Goal: Navigation & Orientation: Find specific page/section

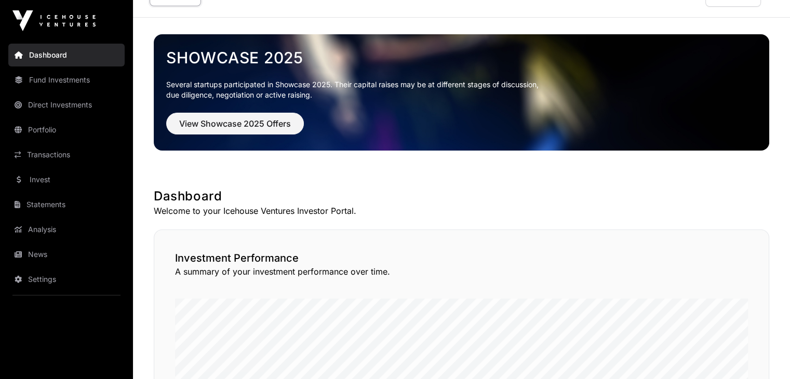
scroll to position [20, 0]
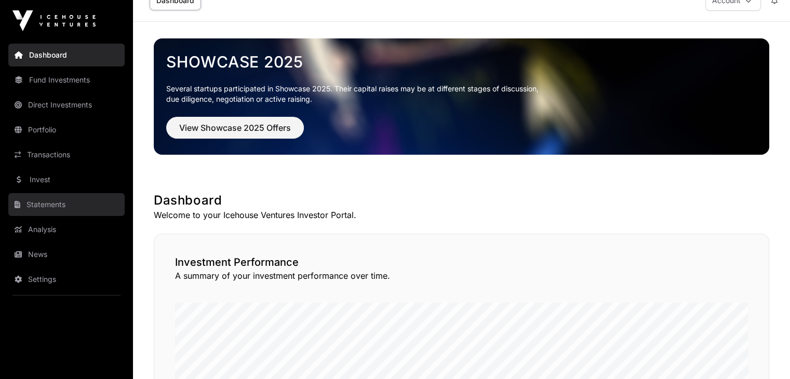
click at [51, 206] on link "Statements" at bounding box center [66, 204] width 116 height 23
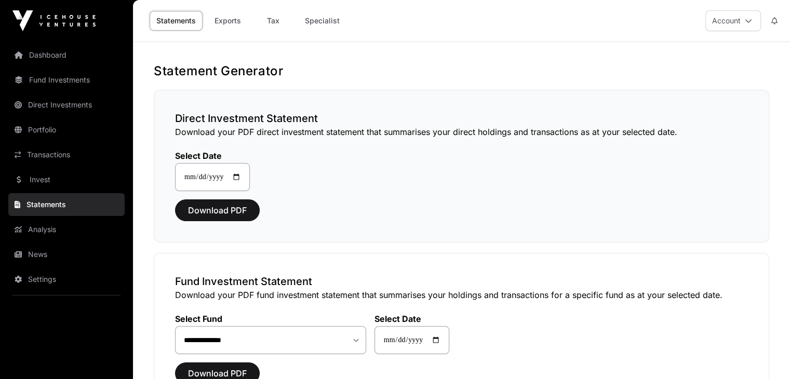
scroll to position [2, 0]
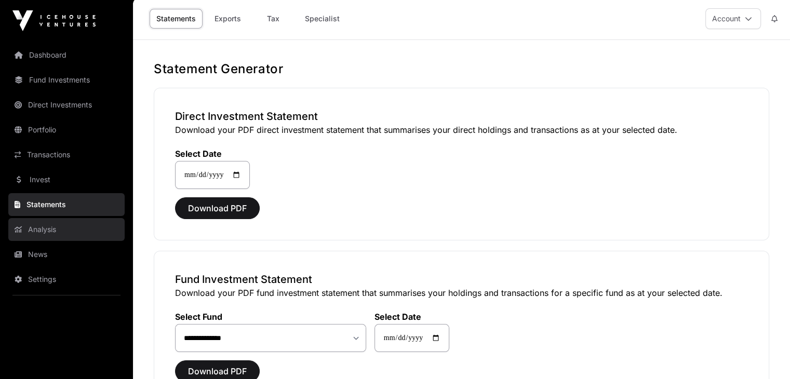
click at [41, 225] on link "Analysis" at bounding box center [66, 229] width 116 height 23
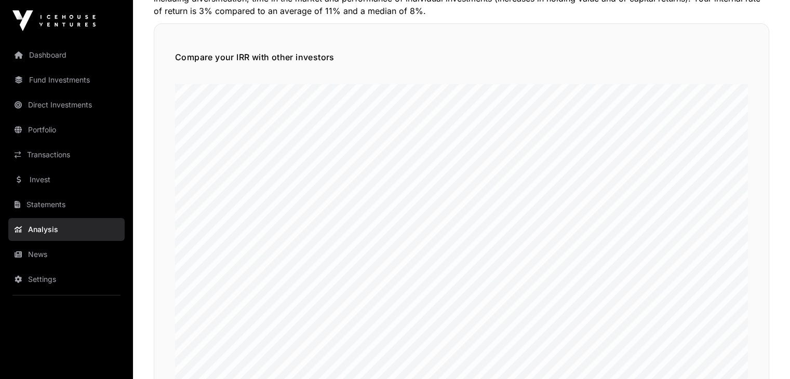
scroll to position [170, 0]
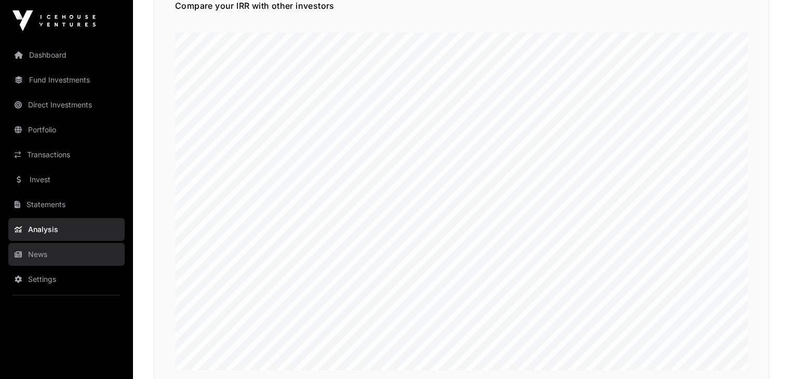
click at [40, 252] on link "News" at bounding box center [66, 254] width 116 height 23
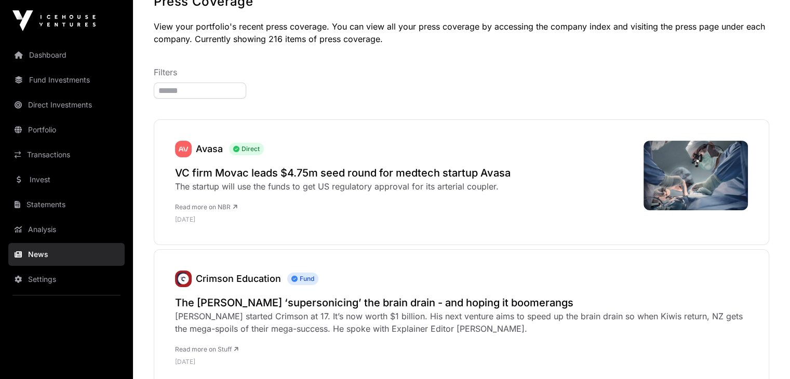
scroll to position [69, 0]
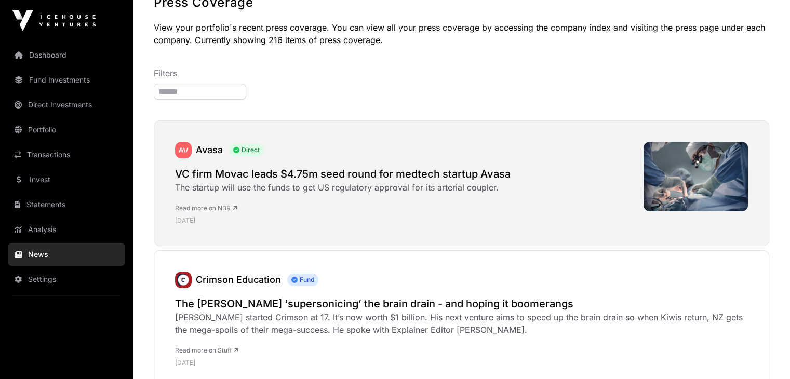
click at [400, 175] on h2 "VC firm Movac leads $4.75m seed round for medtech startup Avasa" at bounding box center [342, 174] width 335 height 15
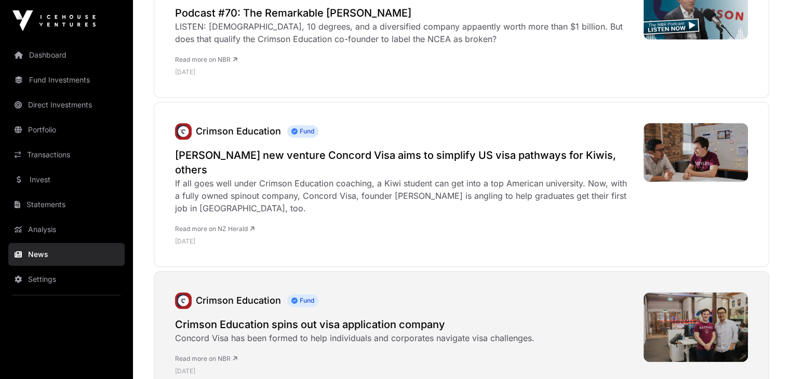
scroll to position [551, 0]
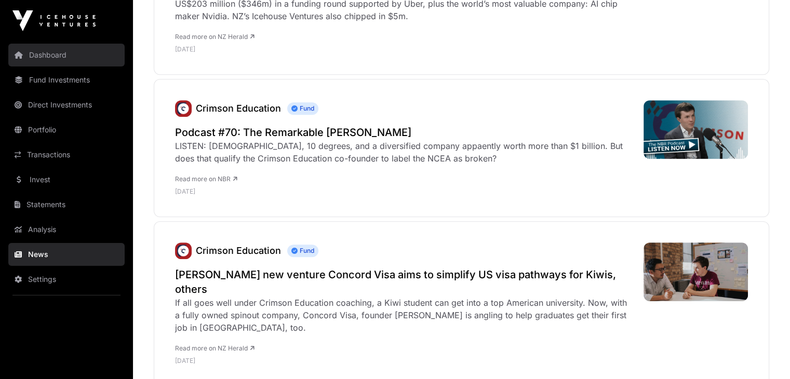
click at [46, 58] on link "Dashboard" at bounding box center [66, 55] width 116 height 23
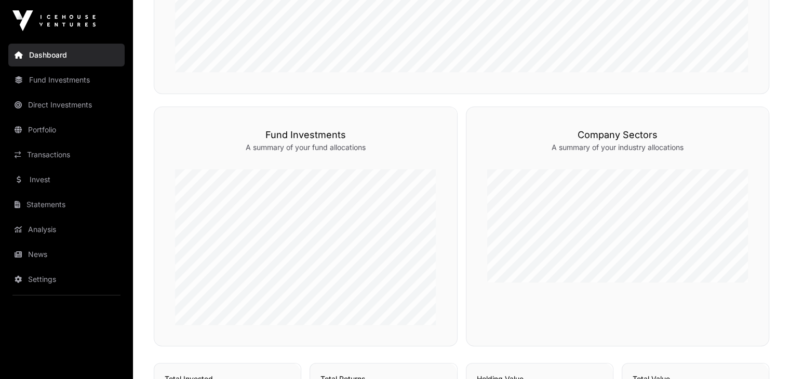
scroll to position [443, 0]
